Goal: Information Seeking & Learning: Learn about a topic

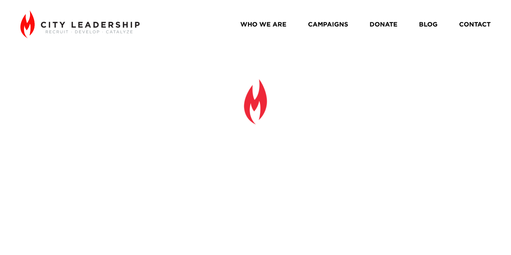
click at [426, 26] on link "BLOG" at bounding box center [428, 24] width 19 height 13
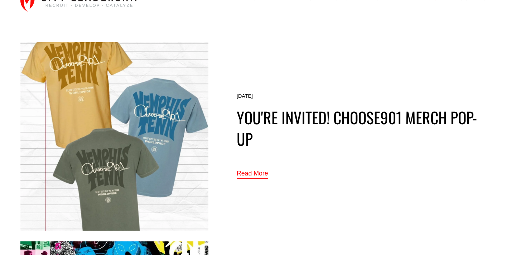
scroll to position [34, 0]
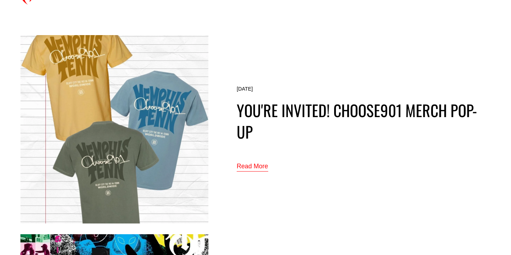
click at [253, 167] on link "Read More" at bounding box center [252, 167] width 31 height 12
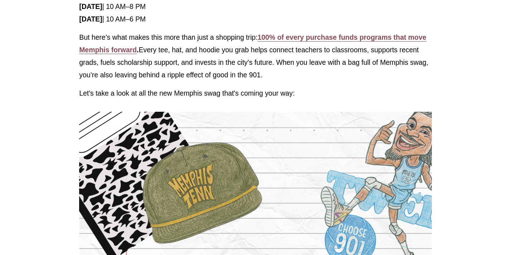
scroll to position [282, 0]
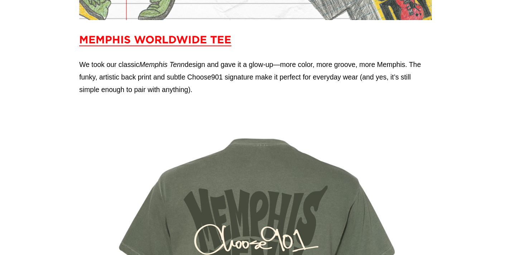
scroll to position [763, 0]
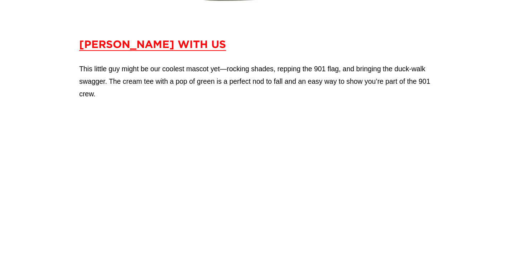
scroll to position [1217, 0]
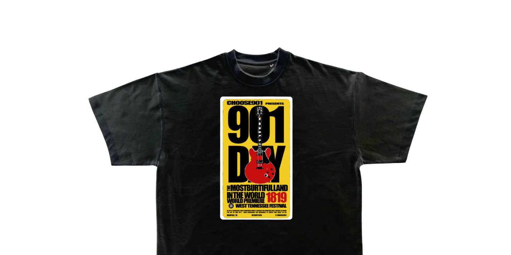
scroll to position [1840, 0]
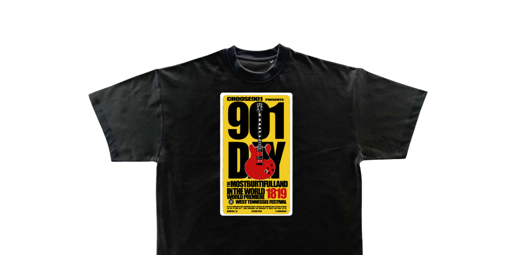
click at [177, 142] on div at bounding box center [255, 179] width 353 height 441
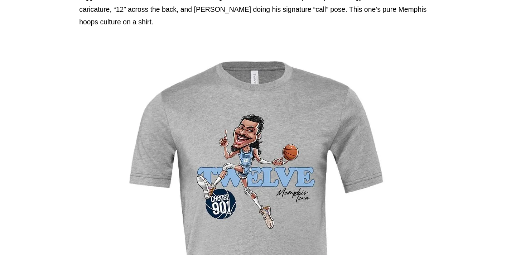
scroll to position [2291, 0]
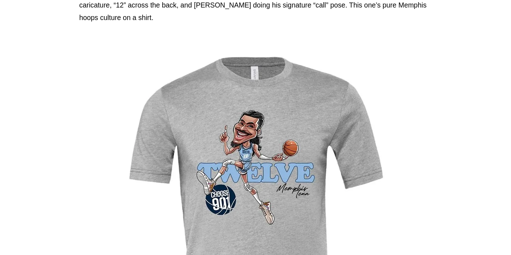
click at [191, 141] on div at bounding box center [255, 218] width 297 height 364
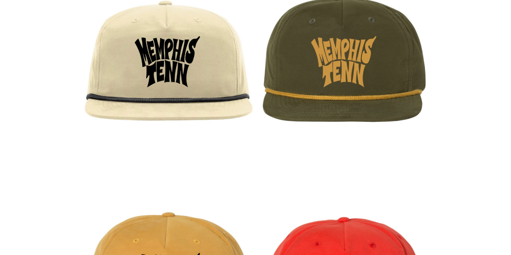
scroll to position [2808, 0]
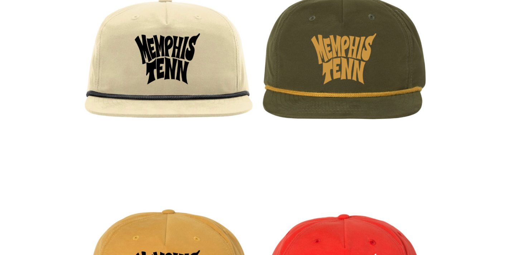
click at [166, 81] on div at bounding box center [255, 165] width 353 height 441
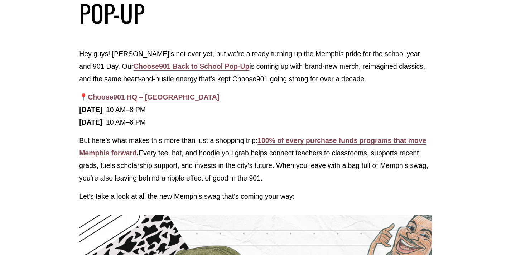
scroll to position [18, 0]
